Goal: Transaction & Acquisition: Book appointment/travel/reservation

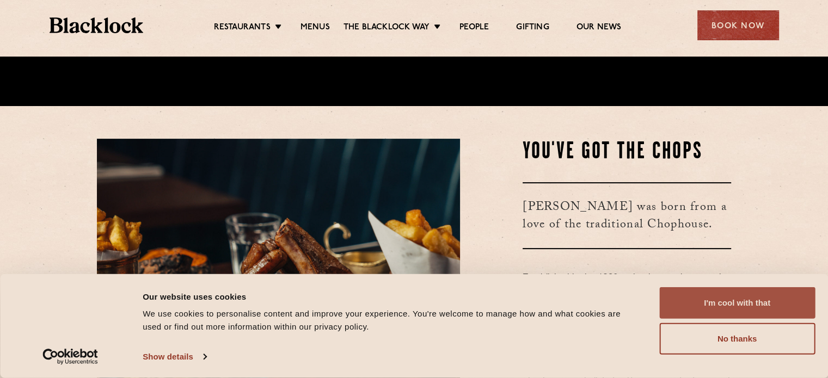
click at [743, 288] on button "I'm cool with that" at bounding box center [737, 303] width 156 height 32
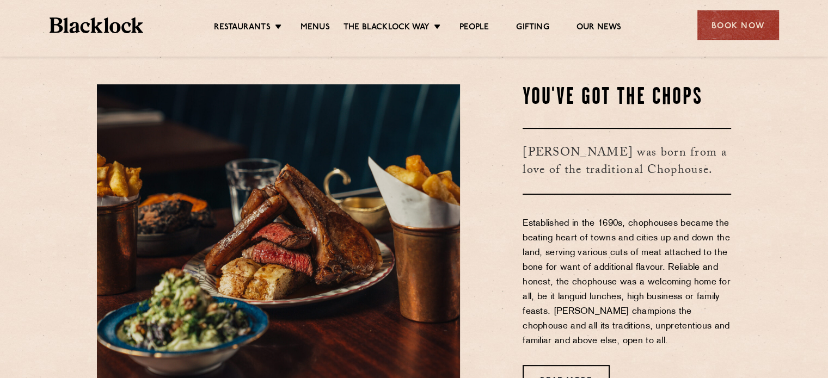
scroll to position [544, 0]
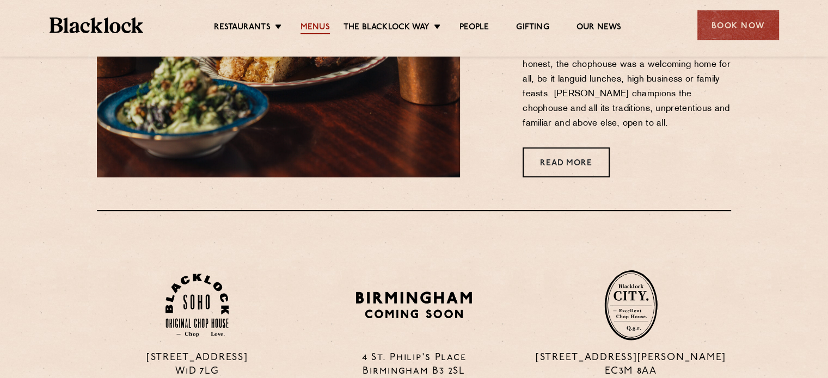
click at [313, 23] on link "Menus" at bounding box center [314, 28] width 29 height 12
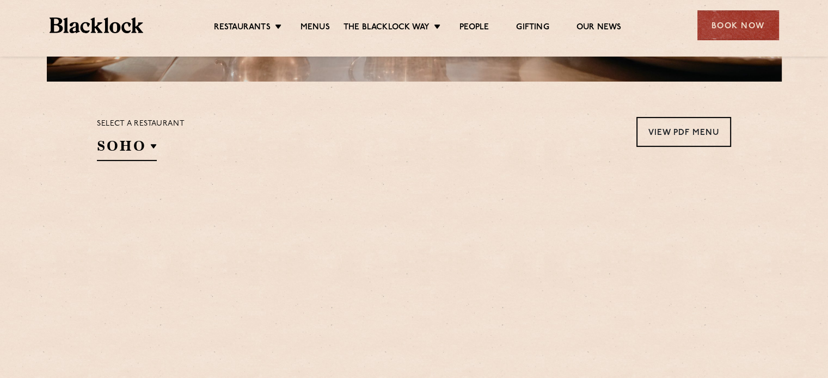
scroll to position [326, 0]
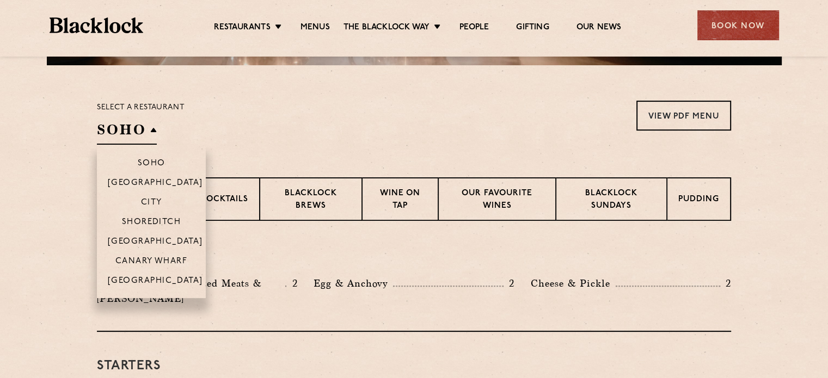
click at [126, 128] on h2 "SOHO" at bounding box center [127, 132] width 60 height 24
click at [155, 202] on p "City" at bounding box center [151, 203] width 21 height 11
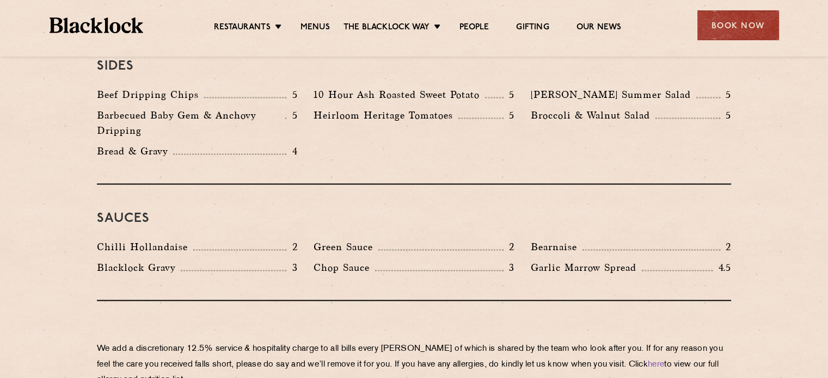
scroll to position [1714, 0]
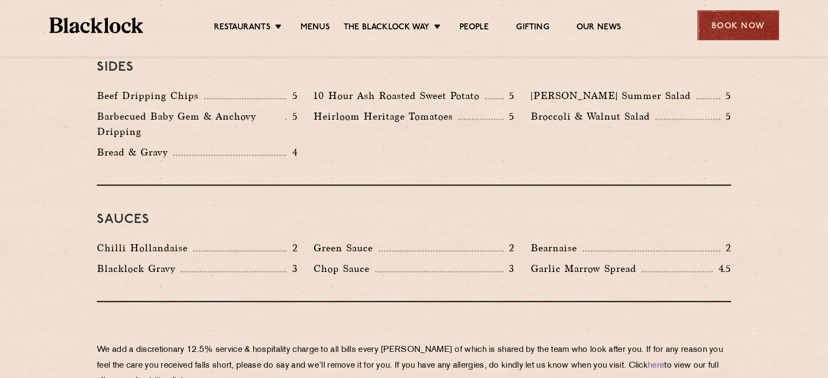
click at [732, 26] on div "Book Now" at bounding box center [738, 25] width 82 height 30
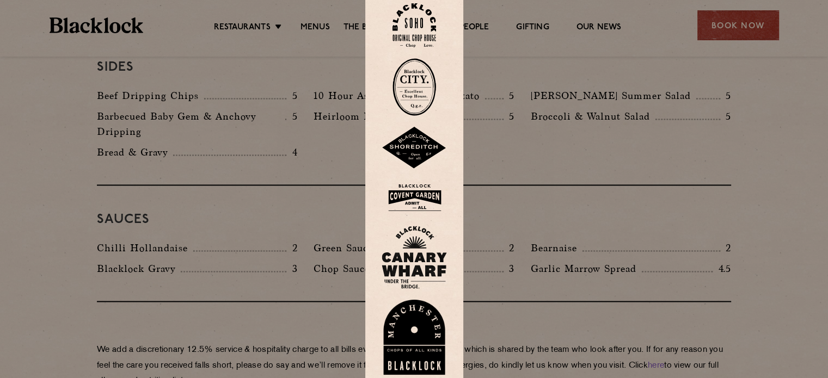
click at [423, 101] on img at bounding box center [414, 87] width 44 height 58
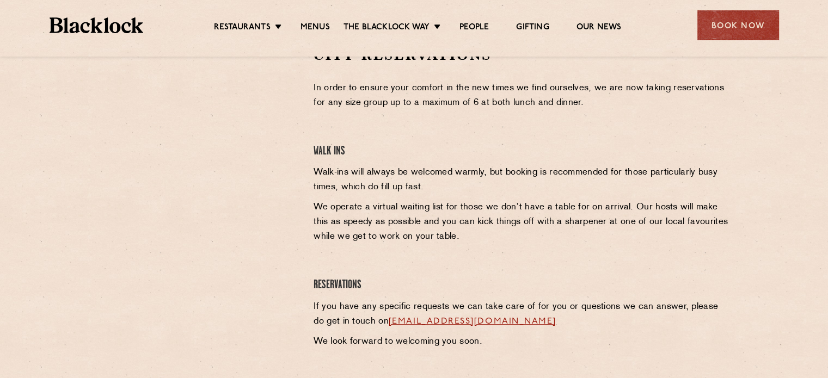
scroll to position [272, 0]
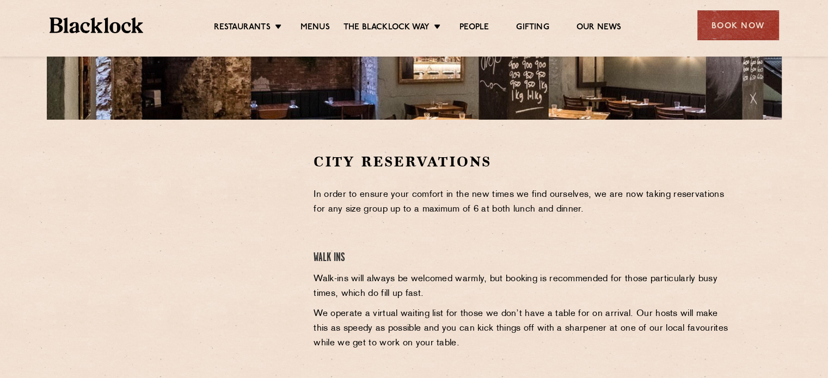
click at [271, 215] on div at bounding box center [197, 234] width 200 height 164
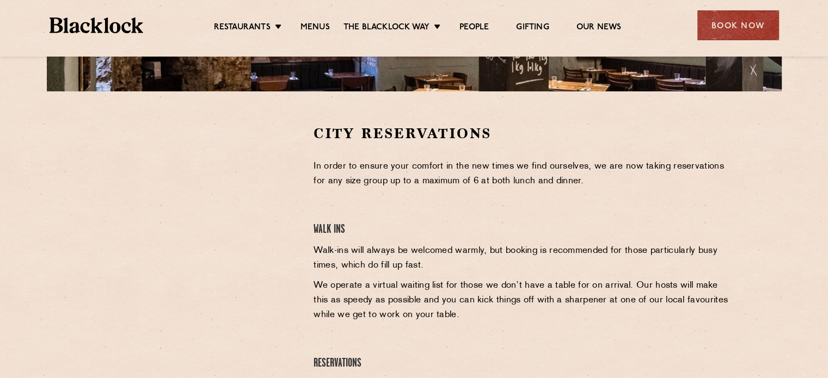
scroll to position [326, 0]
